Goal: Navigation & Orientation: Find specific page/section

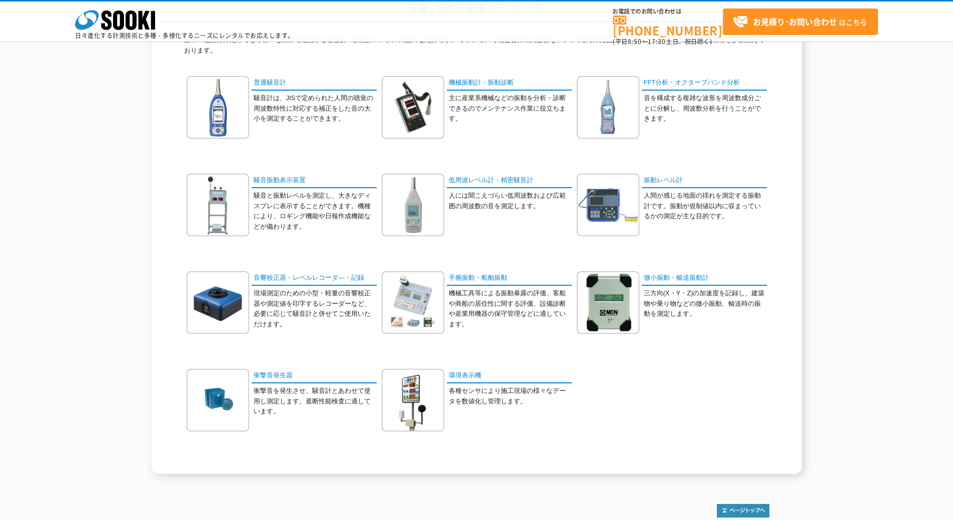
scroll to position [91, 0]
click at [401, 100] on img at bounding box center [413, 108] width 63 height 63
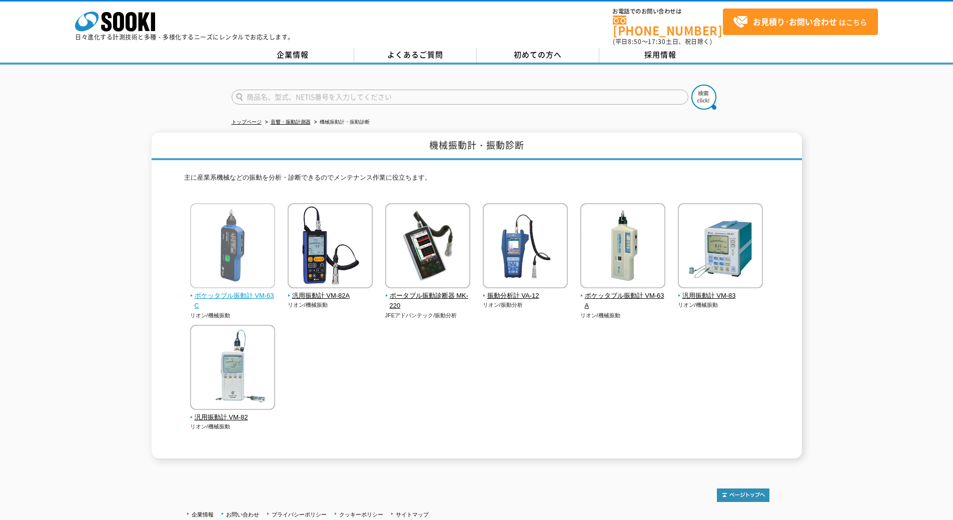
drag, startPoint x: 254, startPoint y: 371, endPoint x: 234, endPoint y: 274, distance: 99.0
drag, startPoint x: 952, startPoint y: 38, endPoint x: 910, endPoint y: 17, distance: 47.0
click at [910, 17] on div "株式会社 ソーキ spMenu 日々進化する計測技術と多種・多様化するニーズにレンタルでお応えします。 お電話でのお問い合わせは 0120-856-990 (…" at bounding box center [476, 24] width 953 height 45
drag, startPoint x: 910, startPoint y: 17, endPoint x: 925, endPoint y: 20, distance: 15.4
drag, startPoint x: 925, startPoint y: 20, endPoint x: 894, endPoint y: 40, distance: 37.1
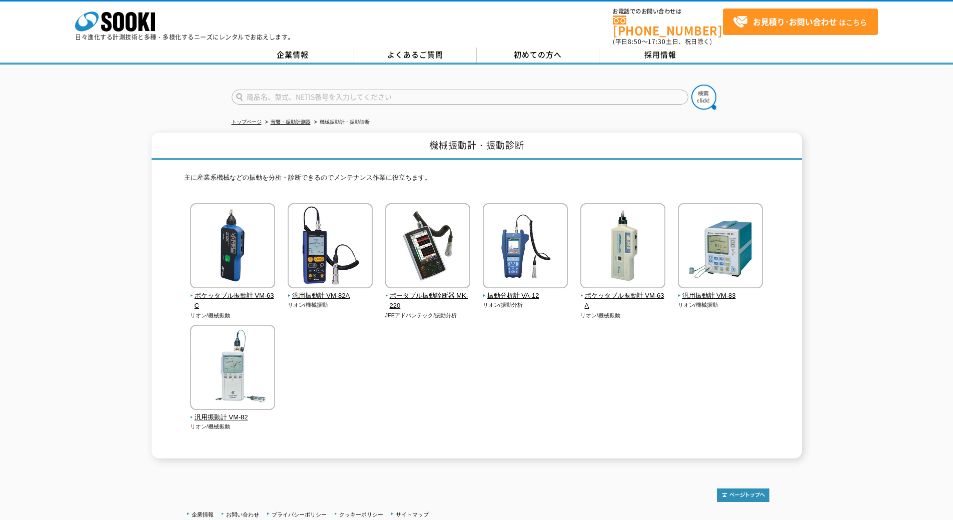
drag, startPoint x: 894, startPoint y: 40, endPoint x: 915, endPoint y: 24, distance: 26.8
click at [864, 155] on div "機械振動計・振動診断 主に産業系機械などの振動を分析・診断できるのでメンテナンス作業に役立ちます。 ポケッタブル振動計 VM-63C リオン/機械振動" at bounding box center [476, 296] width 953 height 326
